Goal: Information Seeking & Learning: Check status

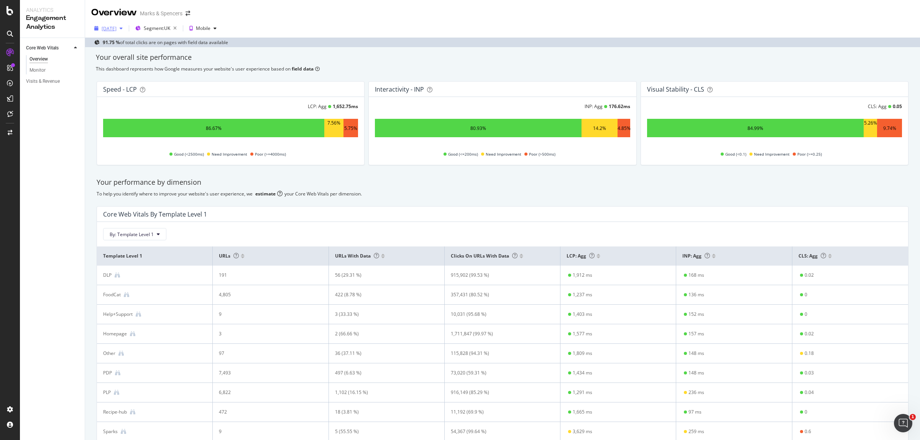
click at [114, 30] on div "[DATE]" at bounding box center [109, 28] width 15 height 7
click at [114, 28] on div "[DATE]" at bounding box center [109, 28] width 15 height 7
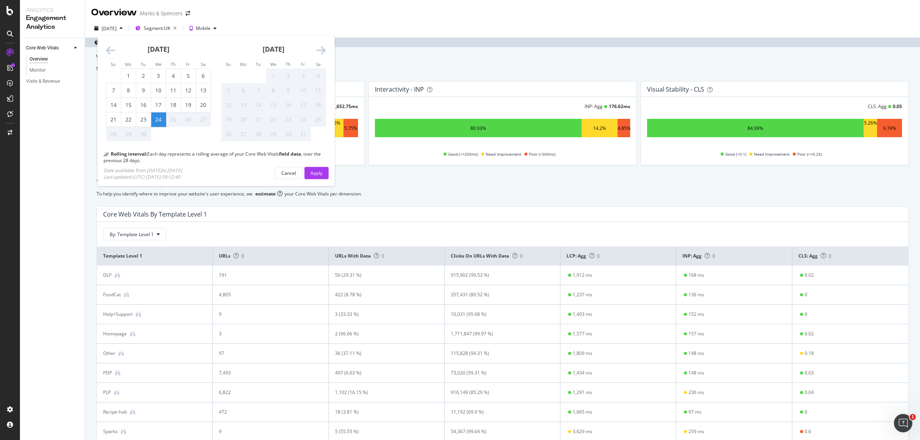
click at [367, 20] on div "[DATE] Su Mo Tu We Th Fr Sa Su Mo Tu We Th Fr Sa [DATE] 1 2 3 4 5 6 7 8 9 10 11…" at bounding box center [502, 33] width 835 height 28
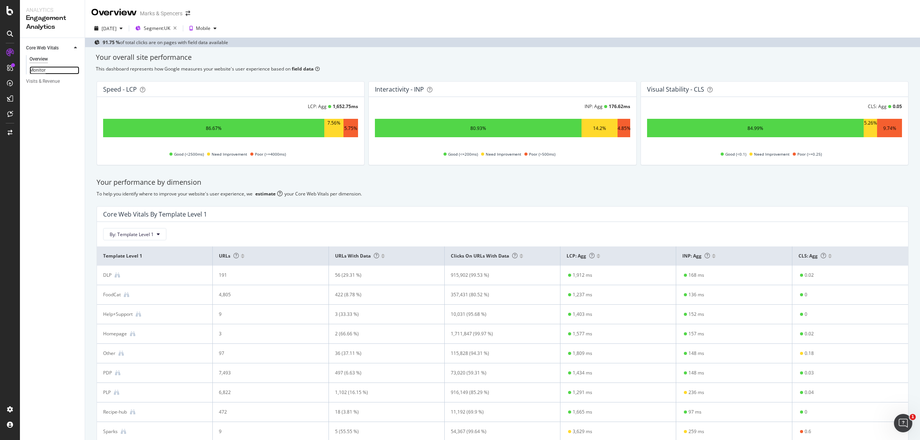
click at [36, 66] on div "Monitor" at bounding box center [38, 70] width 16 height 8
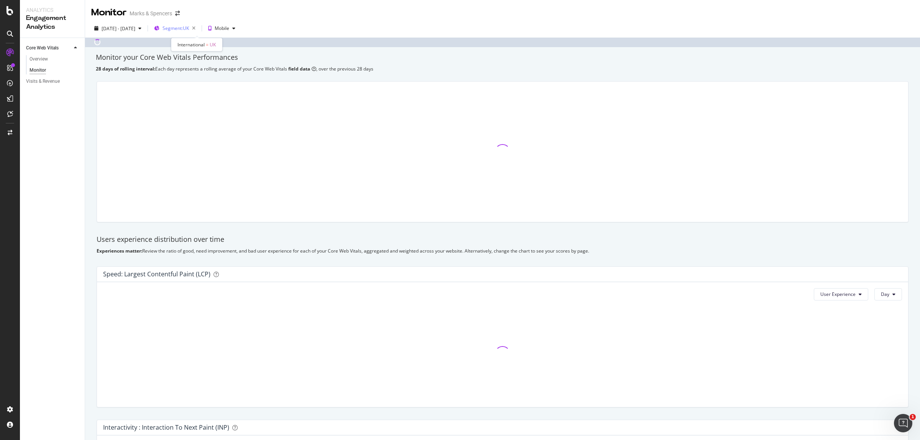
click at [199, 24] on div "Segment: [GEOGRAPHIC_DATA]" at bounding box center [181, 28] width 36 height 11
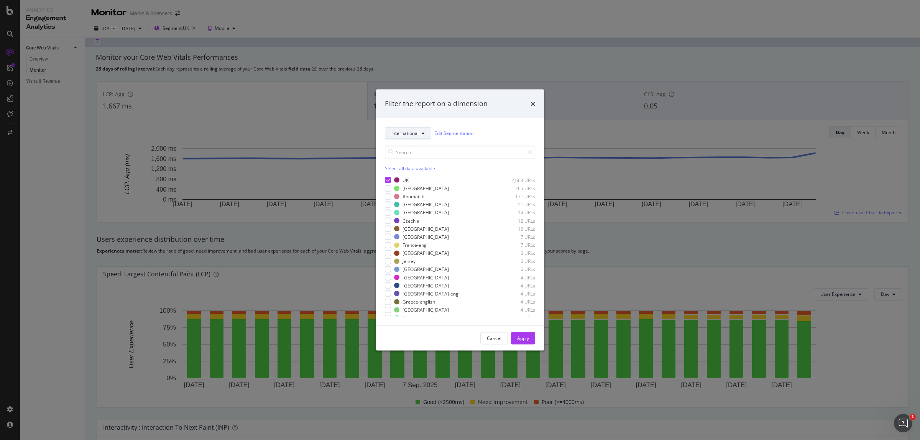
click at [404, 135] on span "International" at bounding box center [404, 133] width 27 height 7
click at [406, 161] on span "Template" at bounding box center [414, 160] width 46 height 7
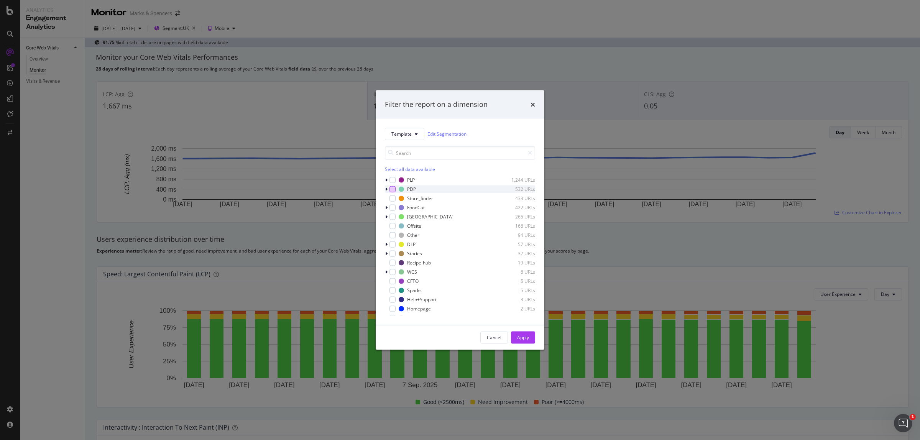
click at [395, 191] on div "modal" at bounding box center [393, 189] width 6 height 6
click at [533, 337] on button "Apply" at bounding box center [523, 337] width 24 height 12
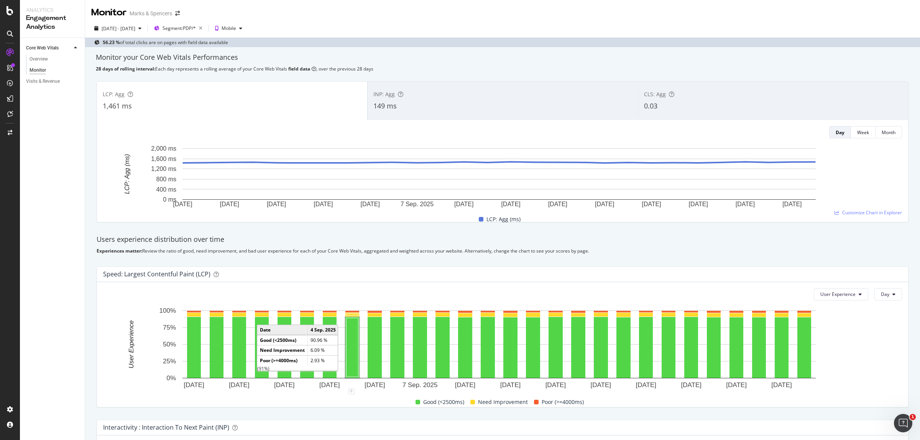
click at [434, 89] on div "INP: Agg 149 ms" at bounding box center [503, 101] width 270 height 35
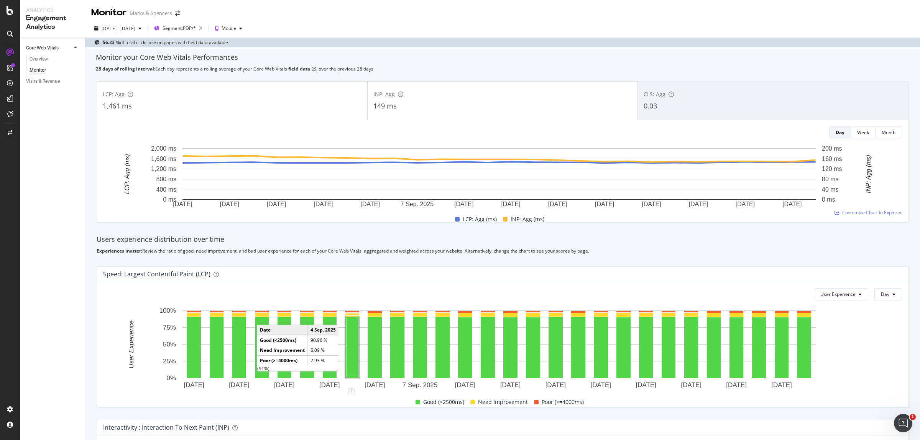
click at [300, 99] on div "LCP: Agg 1,461 ms" at bounding box center [232, 101] width 270 height 35
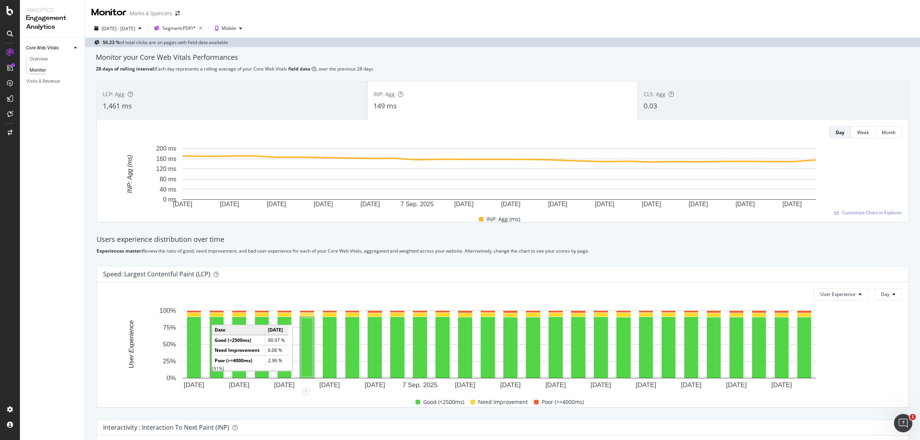
click at [233, 98] on div "LCP: Agg" at bounding box center [232, 94] width 259 height 8
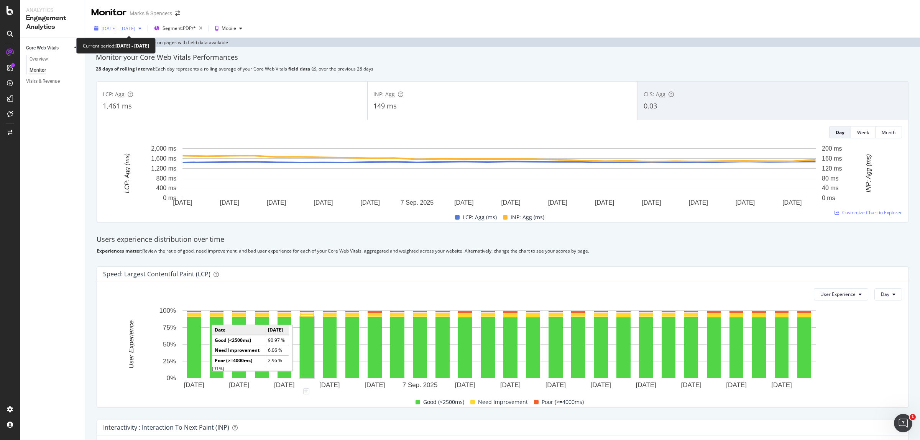
click at [135, 28] on span "2025 Aug. 28th - Sep. 24th" at bounding box center [119, 28] width 34 height 7
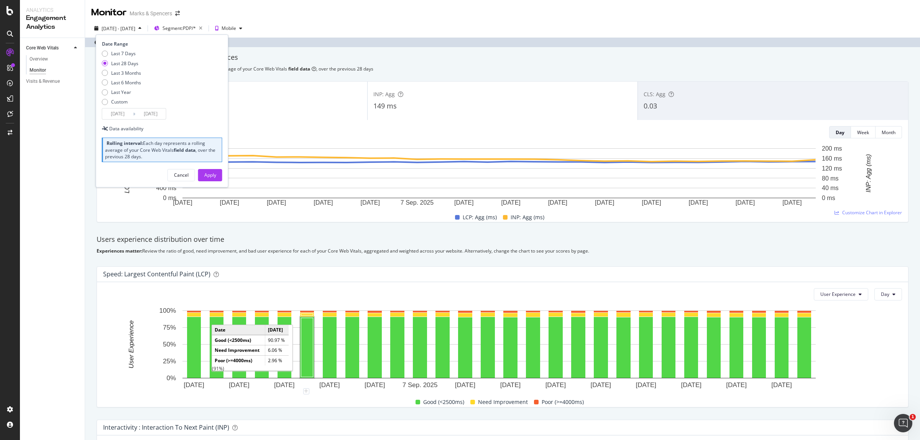
click at [135, 28] on span "2025 Aug. 28th - Sep. 24th" at bounding box center [119, 28] width 34 height 7
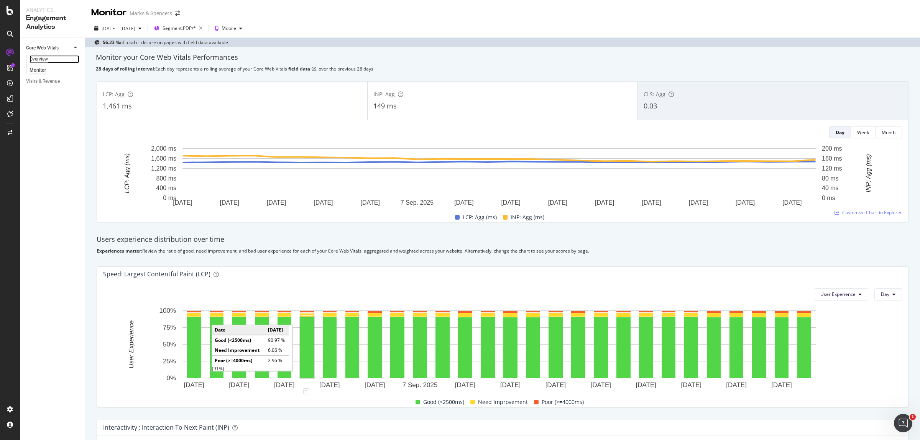
click at [43, 59] on div "Overview" at bounding box center [39, 59] width 18 height 8
